Goal: Transaction & Acquisition: Purchase product/service

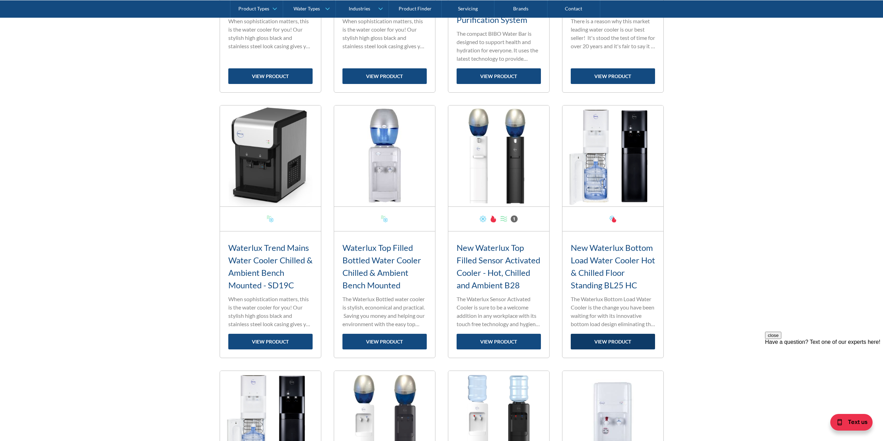
click at [629, 343] on link "view product" at bounding box center [613, 342] width 84 height 16
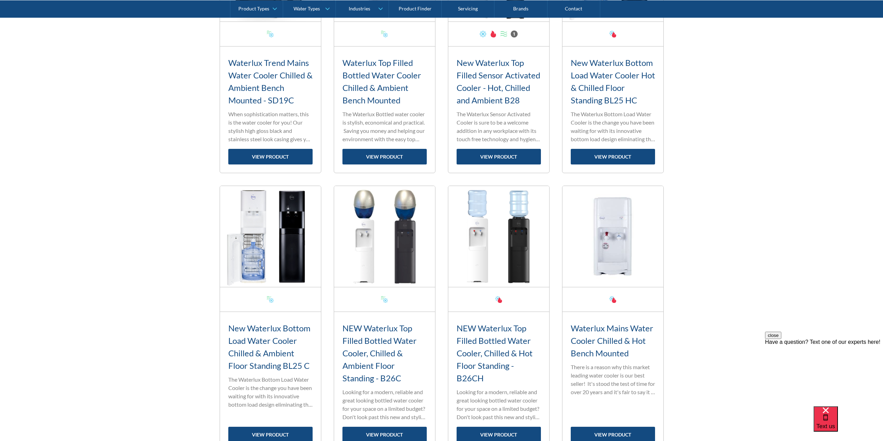
scroll to position [936, 0]
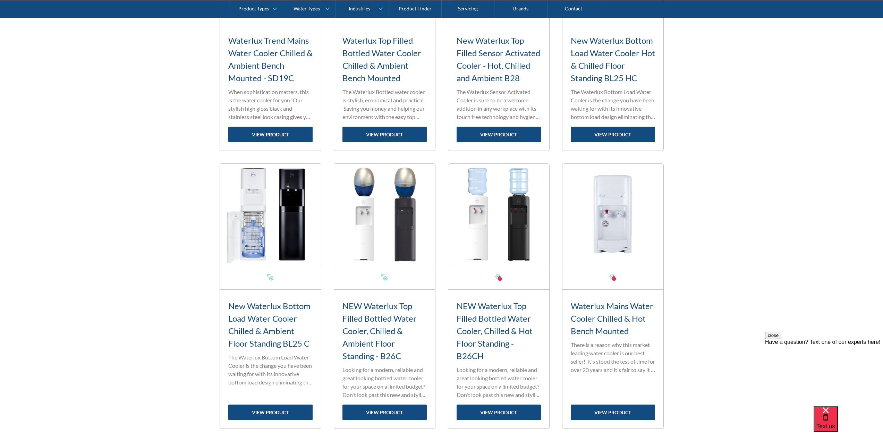
click at [272, 309] on h3 "New Waterlux Bottom Load Water Cooler Chilled & Ambient Floor Standing BL25 C" at bounding box center [270, 325] width 84 height 50
click at [297, 407] on link "view product" at bounding box center [270, 413] width 84 height 16
